Goal: Task Accomplishment & Management: Manage account settings

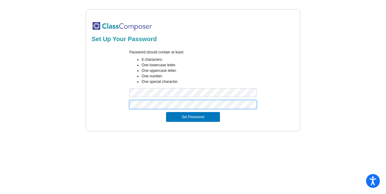
click at [166, 112] on button "Set Password" at bounding box center [193, 117] width 54 height 10
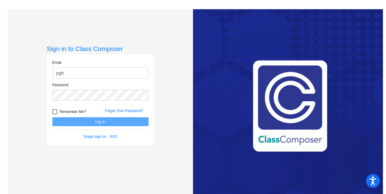
type input "[EMAIL_ADDRESS][DOMAIN_NAME]"
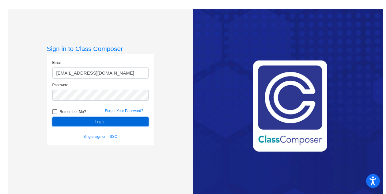
click at [96, 123] on button "Log In" at bounding box center [100, 121] width 96 height 9
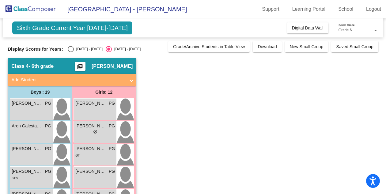
click at [71, 48] on div "Select an option" at bounding box center [71, 49] width 6 height 6
click at [71, 52] on input "[DATE] - [DATE]" at bounding box center [70, 52] width 0 height 0
radio input "true"
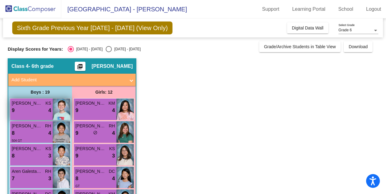
click at [61, 114] on img at bounding box center [61, 108] width 17 height 21
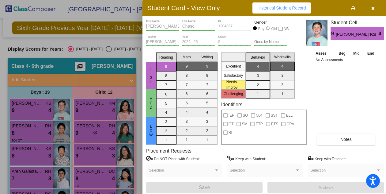
click at [351, 93] on div "Asses Beg Mid End No Assessments Notes" at bounding box center [346, 97] width 64 height 94
click at [327, 110] on div "Asses Beg Mid End No Assessments Notes" at bounding box center [346, 97] width 64 height 94
click at [27, 131] on div at bounding box center [193, 97] width 386 height 194
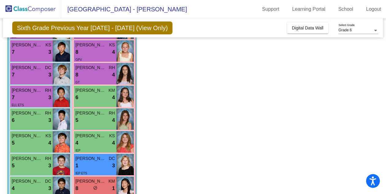
scroll to position [184, 0]
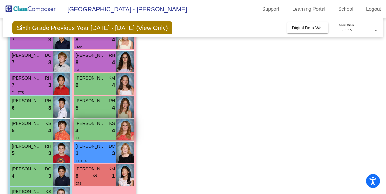
click at [85, 127] on div "4 lock do_not_disturb_alt 4" at bounding box center [95, 131] width 40 height 8
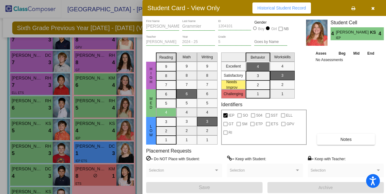
click at [314, 100] on div "Asses Beg Mid End No Assessments Notes" at bounding box center [346, 97] width 64 height 94
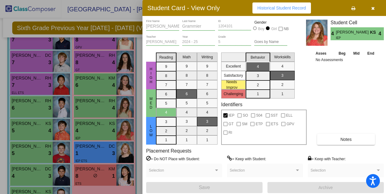
click at [371, 10] on icon "button" at bounding box center [372, 8] width 3 height 4
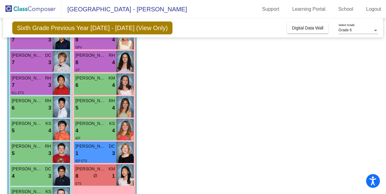
click at [181, 127] on app-classroom "Class 4 - 6th grade picture_as_pdf [PERSON_NAME] Add Student First Name Last Na…" at bounding box center [193, 114] width 371 height 481
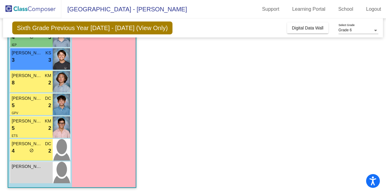
scroll to position [333, 0]
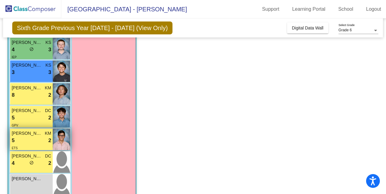
click at [21, 140] on div "5 lock do_not_disturb_alt 2" at bounding box center [32, 140] width 40 height 8
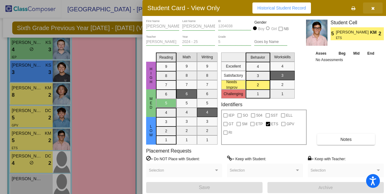
click at [372, 7] on icon "button" at bounding box center [372, 8] width 3 height 4
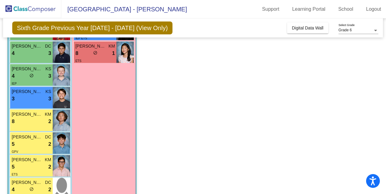
scroll to position [319, 0]
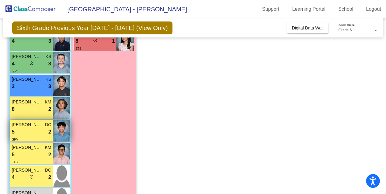
click at [33, 129] on div "5 lock do_not_disturb_alt 2" at bounding box center [32, 132] width 40 height 8
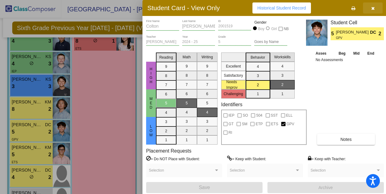
click at [375, 8] on button "button" at bounding box center [373, 7] width 20 height 11
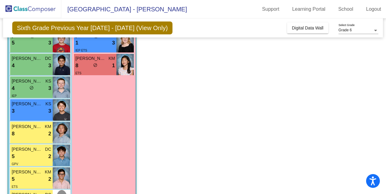
scroll to position [345, 0]
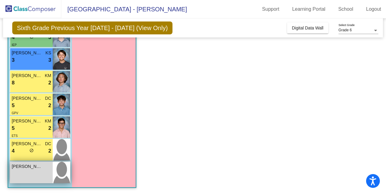
click at [36, 177] on div "[PERSON_NAME] lock do_not_disturb_alt" at bounding box center [31, 172] width 43 height 21
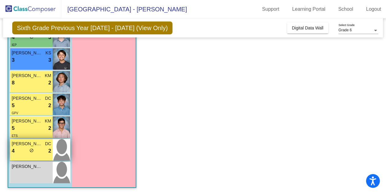
click at [63, 143] on img at bounding box center [61, 149] width 17 height 21
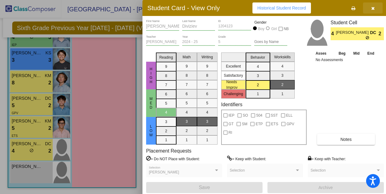
click at [375, 7] on button "button" at bounding box center [373, 7] width 20 height 11
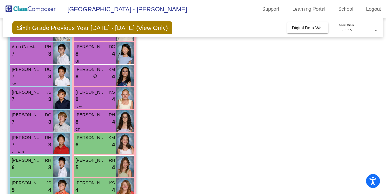
scroll to position [63, 0]
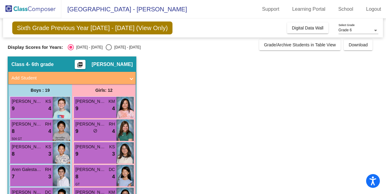
scroll to position [0, 0]
